Goal: Use online tool/utility: Utilize a website feature to perform a specific function

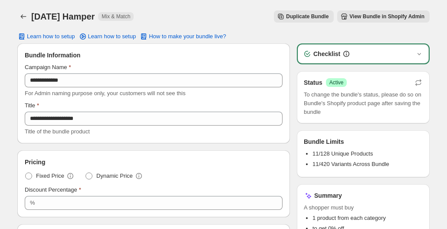
scroll to position [210, 0]
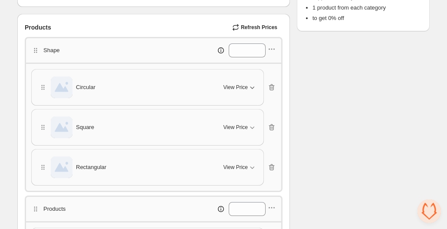
click at [249, 84] on icon "button" at bounding box center [252, 87] width 9 height 9
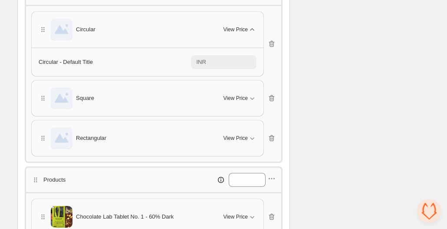
scroll to position [260, 0]
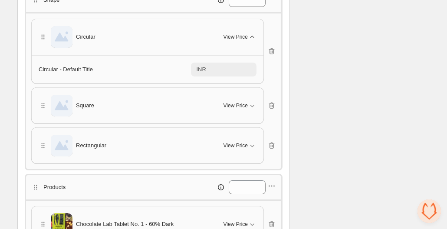
click at [89, 102] on span "Square" at bounding box center [85, 105] width 18 height 9
click at [243, 101] on div "View Price" at bounding box center [239, 105] width 33 height 9
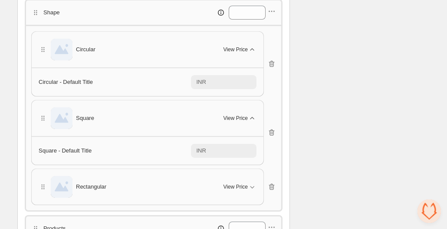
scroll to position [192, 0]
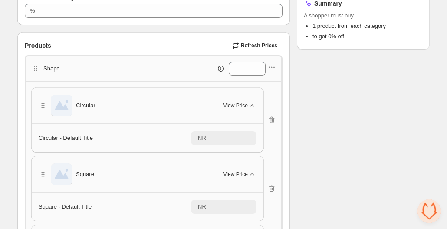
click at [86, 105] on span "Circular" at bounding box center [86, 105] width 20 height 9
click at [65, 107] on img at bounding box center [62, 106] width 22 height 22
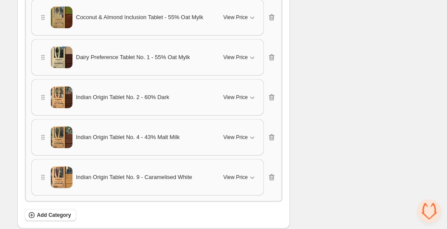
scroll to position [621, 0]
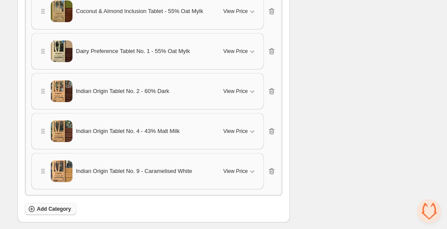
click at [37, 203] on button "Add Category" at bounding box center [51, 209] width 52 height 12
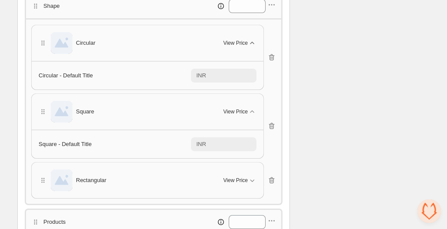
scroll to position [254, 0]
click at [84, 40] on span "Circular" at bounding box center [86, 43] width 20 height 9
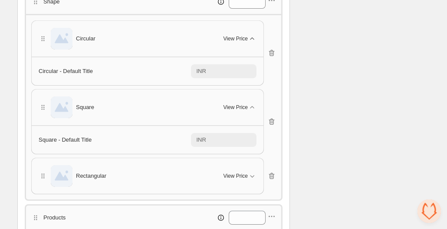
click at [106, 39] on div "Circular" at bounding box center [126, 39] width 174 height 22
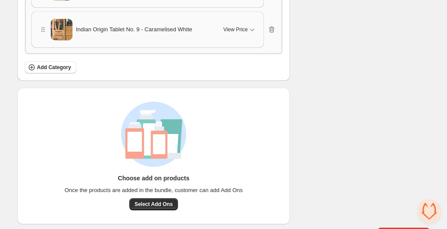
scroll to position [731, 0]
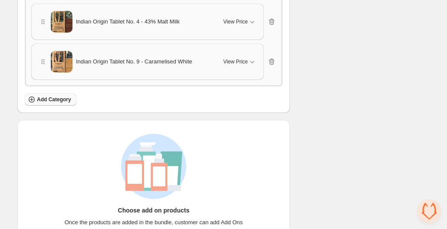
click at [64, 93] on button "Add Category" at bounding box center [51, 99] width 52 height 12
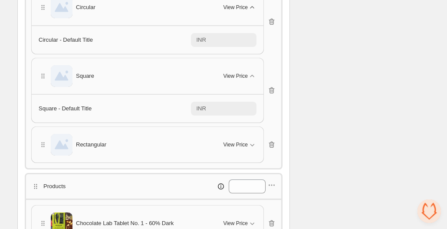
scroll to position [290, 0]
click at [102, 78] on div "Square" at bounding box center [126, 76] width 174 height 22
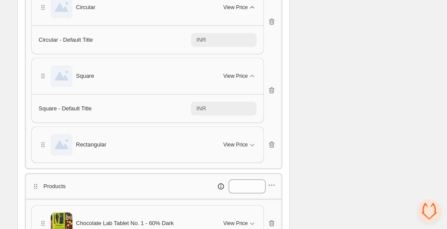
click at [102, 78] on div "Square" at bounding box center [126, 76] width 174 height 22
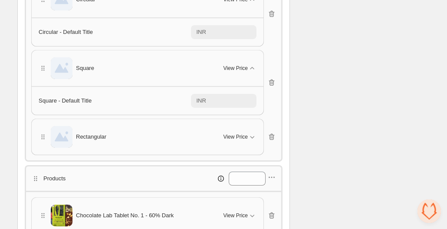
scroll to position [297, 0]
click at [93, 69] on div "Square" at bounding box center [126, 69] width 174 height 22
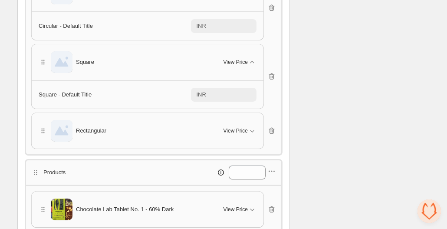
scroll to position [303, 0]
click at [86, 59] on span "Square" at bounding box center [85, 63] width 18 height 9
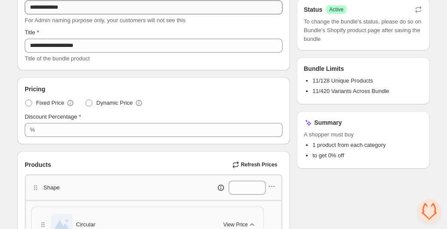
scroll to position [72, 0]
